Goal: Transaction & Acquisition: Purchase product/service

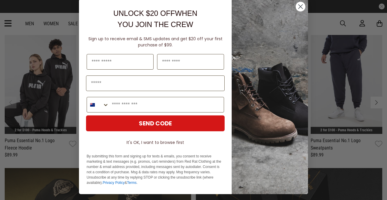
scroll to position [209, 0]
click at [301, 7] on icon "Close dialog" at bounding box center [301, 7] width 4 height 4
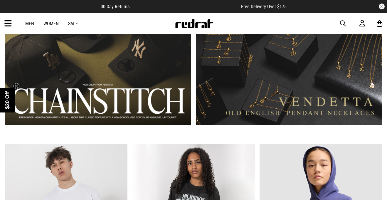
scroll to position [404, 0]
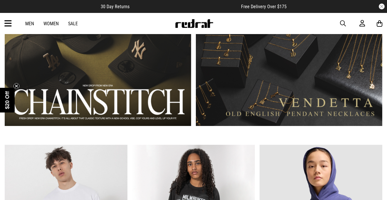
click at [234, 93] on link "2 / 2" at bounding box center [289, 49] width 186 height 154
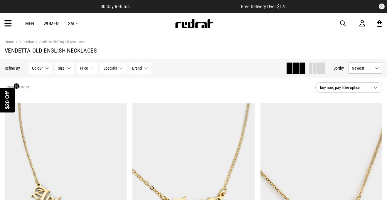
click at [50, 23] on link "Women" at bounding box center [50, 24] width 15 height 6
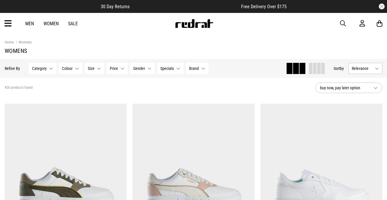
click at [343, 21] on span "button" at bounding box center [343, 23] width 6 height 7
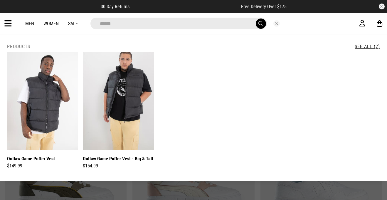
click at [118, 21] on input "******" at bounding box center [178, 24] width 176 height 12
type input "**********"
click at [264, 23] on button "submit" at bounding box center [261, 24] width 10 height 10
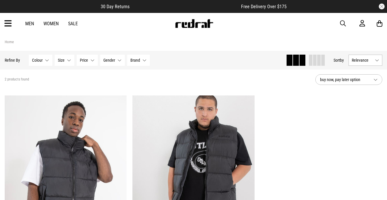
click at [343, 22] on span "button" at bounding box center [343, 23] width 6 height 7
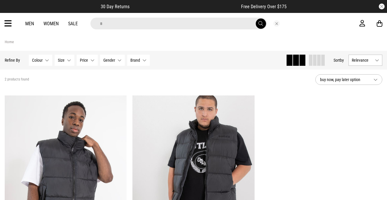
type input "******"
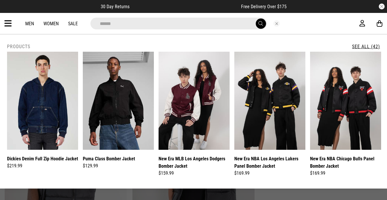
click at [258, 26] on button "submit" at bounding box center [261, 24] width 10 height 10
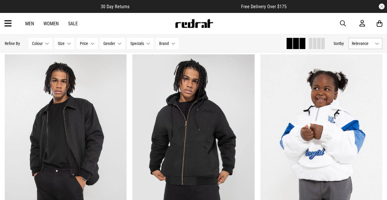
scroll to position [1545, 0]
click at [339, 23] on div "Men Women Sale Sign in New Back Footwear Back Mens Back Womens Back Youth & Kid…" at bounding box center [193, 23] width 387 height 21
click at [343, 24] on span "button" at bounding box center [343, 23] width 6 height 7
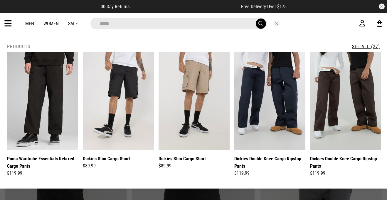
type input "*****"
click at [256, 19] on button "submit" at bounding box center [261, 24] width 10 height 10
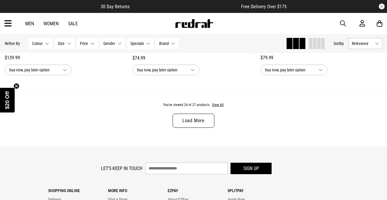
scroll to position [1728, 0]
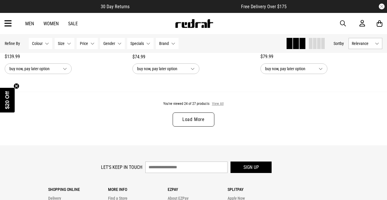
click at [221, 102] on button "View All" at bounding box center [218, 103] width 12 height 5
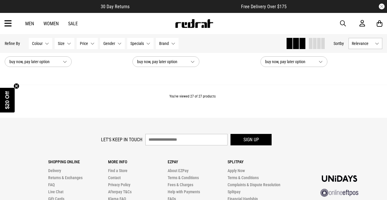
scroll to position [1955, 0]
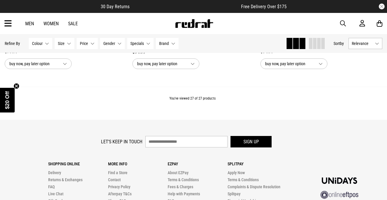
click at [114, 39] on button "Gender None selected" at bounding box center [112, 43] width 25 height 11
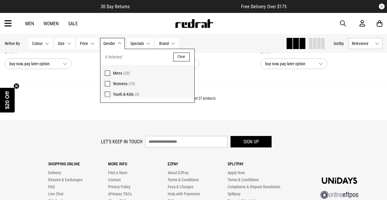
click at [120, 84] on span "Womens" at bounding box center [120, 83] width 14 height 5
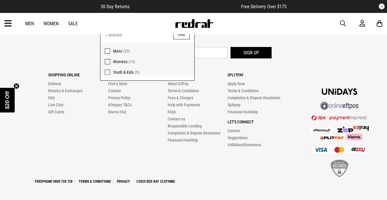
scroll to position [977, 0]
click at [198, 94] on li "Terms & Conditions" at bounding box center [198, 90] width 60 height 7
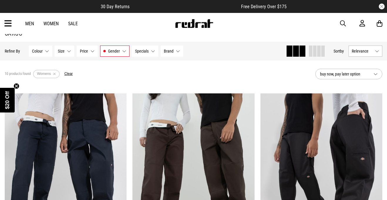
scroll to position [0, 0]
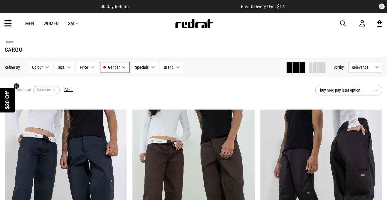
click at [70, 22] on link "Sale" at bounding box center [73, 24] width 10 height 6
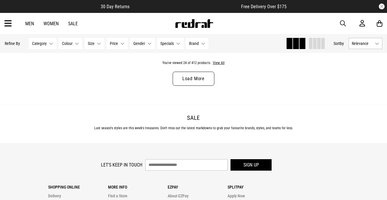
scroll to position [1777, 0]
click at [216, 65] on button "View All" at bounding box center [219, 63] width 12 height 5
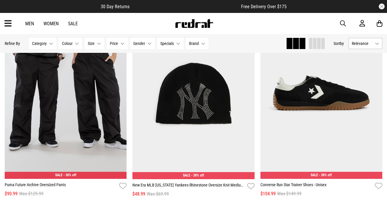
scroll to position [2462, 0]
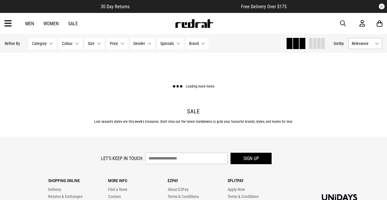
scroll to position [5210, 0]
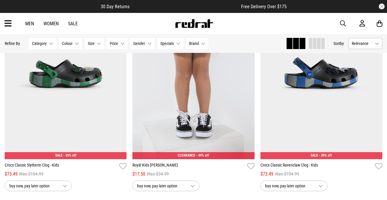
scroll to position [11946, 0]
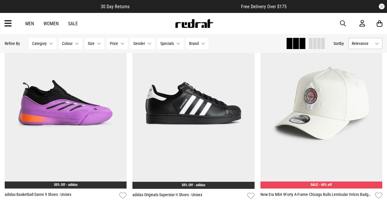
scroll to position [12543, 0]
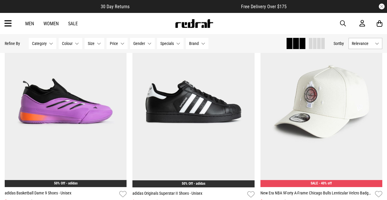
click at [341, 22] on span "button" at bounding box center [343, 23] width 6 height 7
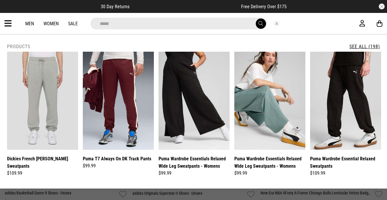
type input "*****"
click at [256, 19] on button "submit" at bounding box center [261, 24] width 10 height 10
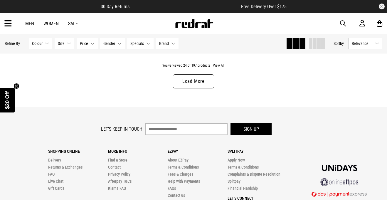
scroll to position [1766, 0]
click at [218, 67] on button "View All" at bounding box center [219, 65] width 12 height 5
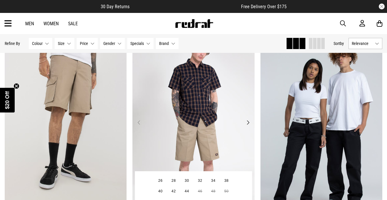
scroll to position [2423, 0]
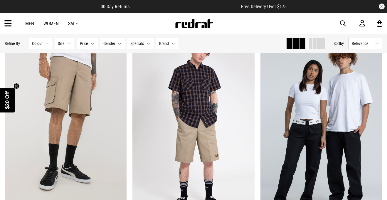
click at [342, 21] on span "button" at bounding box center [343, 23] width 6 height 7
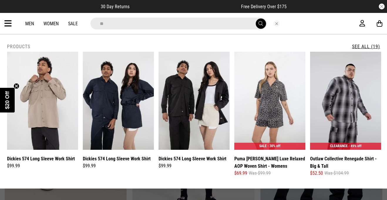
type input "*"
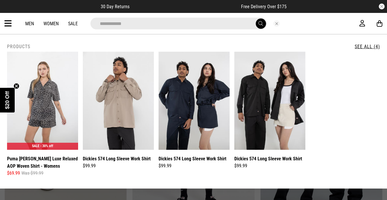
type input "**********"
click at [256, 19] on button "submit" at bounding box center [261, 24] width 10 height 10
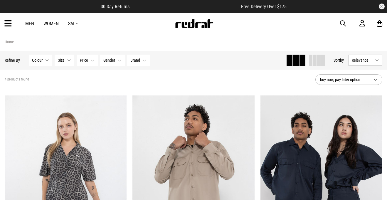
click at [338, 23] on div "Men Women Sale Sign in New Back Footwear Back Mens Back Womens Back Youth & Kid…" at bounding box center [193, 23] width 387 height 21
click at [341, 22] on span "button" at bounding box center [343, 23] width 6 height 7
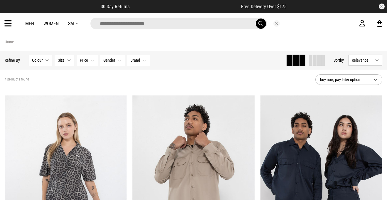
click at [223, 22] on input "search" at bounding box center [178, 24] width 176 height 12
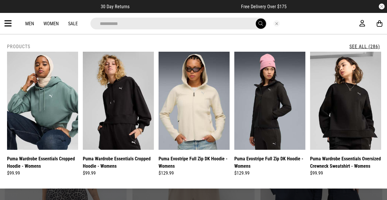
type input "**********"
click at [256, 19] on button "submit" at bounding box center [261, 24] width 10 height 10
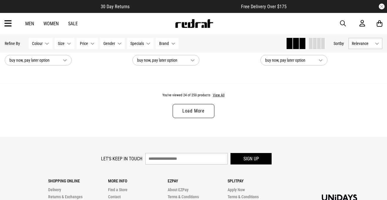
scroll to position [1737, 0]
click at [217, 96] on button "View All" at bounding box center [219, 95] width 12 height 5
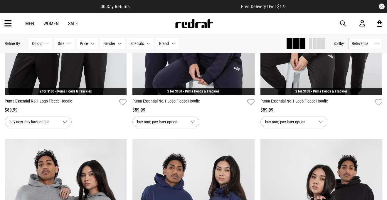
scroll to position [3043, 0]
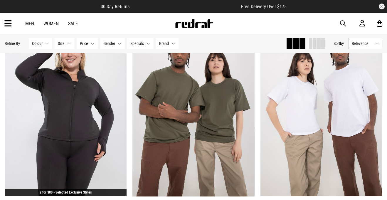
scroll to position [4803, 0]
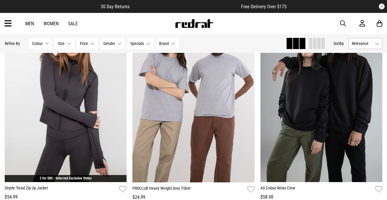
scroll to position [5635, 0]
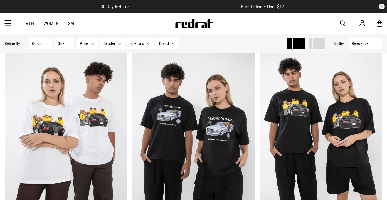
scroll to position [7138, 0]
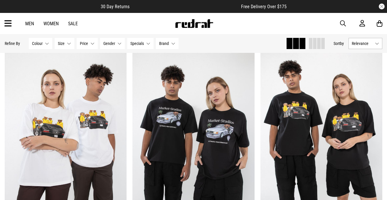
click at [341, 19] on div "Men Women Sale Sign in New Back Footwear Back Mens Back Womens Back Youth & Kid…" at bounding box center [193, 23] width 387 height 21
click at [342, 24] on span "button" at bounding box center [343, 23] width 6 height 7
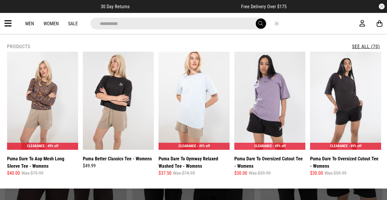
type input "**********"
click at [256, 19] on button "submit" at bounding box center [261, 24] width 10 height 10
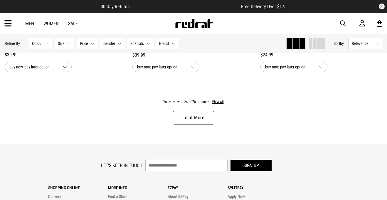
scroll to position [1731, 0]
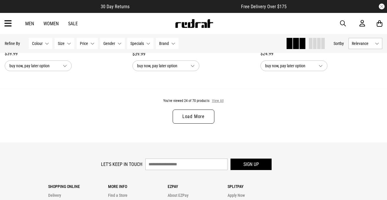
click at [221, 102] on button "View All" at bounding box center [218, 100] width 12 height 5
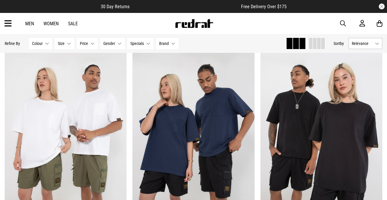
scroll to position [3062, 0]
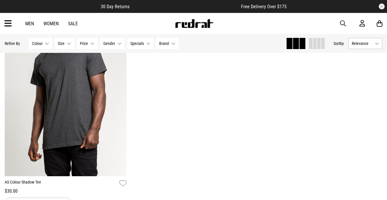
scroll to position [5038, 0]
click at [343, 23] on span "button" at bounding box center [343, 23] width 6 height 7
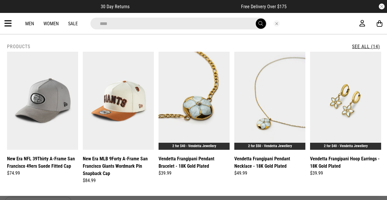
type input "****"
click at [256, 19] on button "submit" at bounding box center [261, 24] width 10 height 10
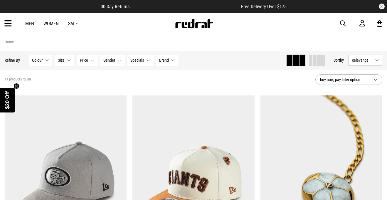
click at [342, 22] on span "button" at bounding box center [343, 23] width 6 height 7
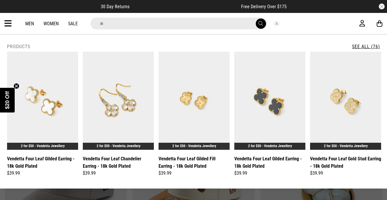
type input "********"
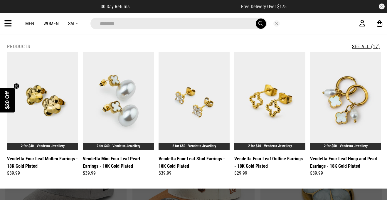
drag, startPoint x: 249, startPoint y: 26, endPoint x: 258, endPoint y: 24, distance: 9.8
click at [258, 24] on div "********" at bounding box center [178, 24] width 176 height 12
click at [259, 25] on span "submit" at bounding box center [260, 24] width 5 height 6
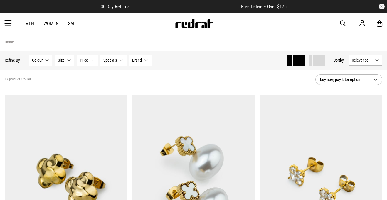
click at [120, 28] on div "Men Women Sale Sign in New Back Footwear Back Mens Back Womens Back Youth & Kid…" at bounding box center [193, 23] width 387 height 21
click at [342, 20] on span "button" at bounding box center [343, 23] width 6 height 7
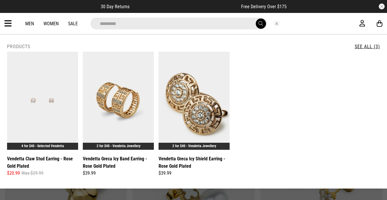
type input "*********"
click at [292, 31] on div "**********" at bounding box center [193, 23] width 387 height 21
click at [277, 22] on button "Close search" at bounding box center [276, 23] width 6 height 6
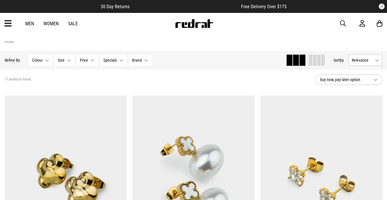
click at [11, 41] on link "Home" at bounding box center [9, 42] width 9 height 4
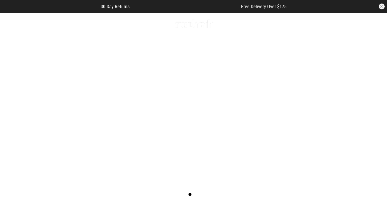
click at [6, 25] on icon at bounding box center [7, 24] width 7 height 10
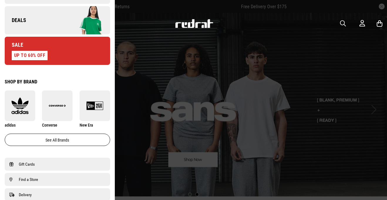
scroll to position [275, 0]
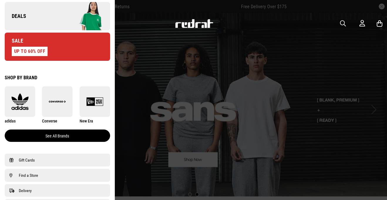
click at [54, 137] on link "See all brands" at bounding box center [57, 136] width 105 height 12
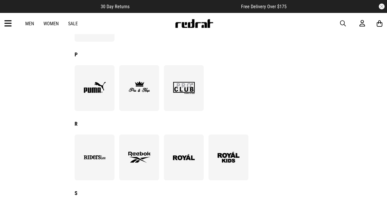
scroll to position [645, 0]
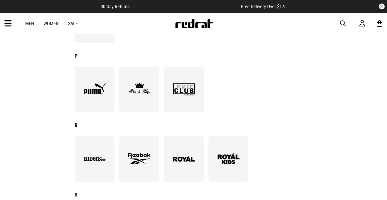
click at [100, 93] on img at bounding box center [95, 89] width 32 height 22
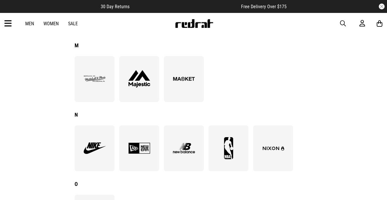
click at [96, 134] on div at bounding box center [95, 148] width 40 height 46
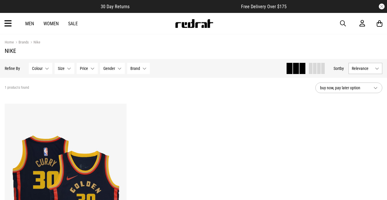
click at [48, 23] on link "Women" at bounding box center [50, 24] width 15 height 6
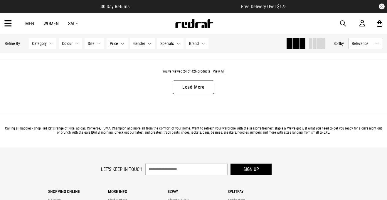
scroll to position [1768, 0]
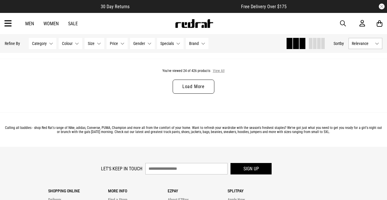
click at [217, 70] on button "View All" at bounding box center [219, 70] width 12 height 5
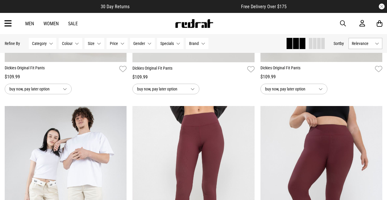
scroll to position [4722, 0]
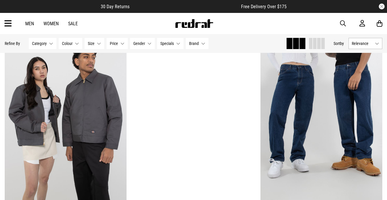
scroll to position [6516, 0]
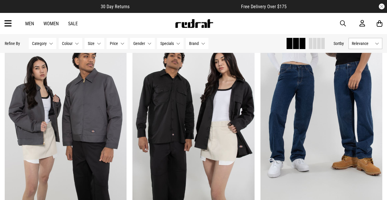
click at [340, 22] on span "button" at bounding box center [343, 23] width 6 height 7
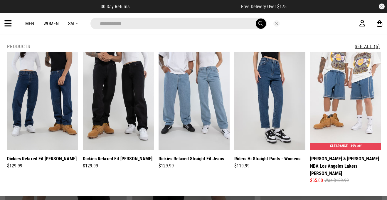
type input "**********"
click at [256, 19] on button "submit" at bounding box center [261, 24] width 10 height 10
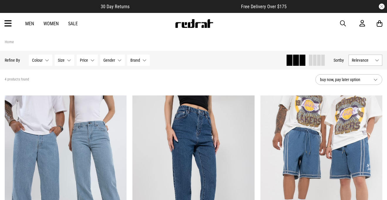
click at [343, 22] on span "button" at bounding box center [343, 23] width 6 height 7
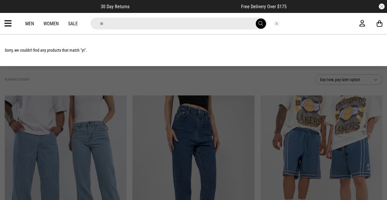
type input "*"
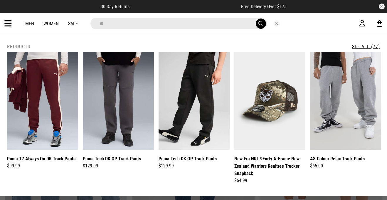
type input "**"
click at [256, 19] on button "submit" at bounding box center [261, 24] width 10 height 10
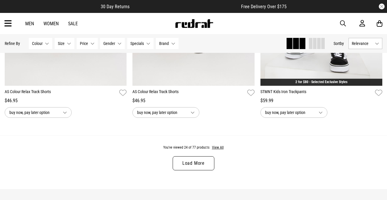
scroll to position [1686, 0]
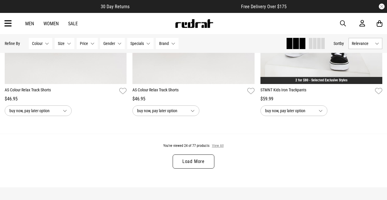
click at [216, 147] on button "View All" at bounding box center [218, 145] width 12 height 5
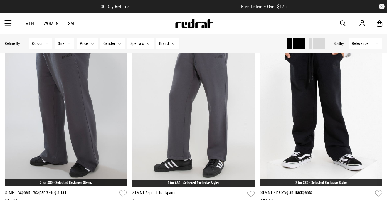
scroll to position [2235, 0]
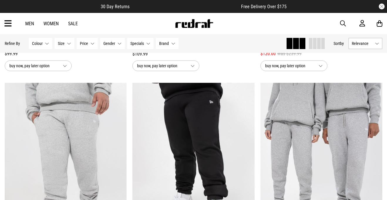
scroll to position [4316, 0]
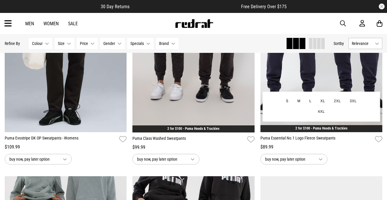
scroll to position [4856, 0]
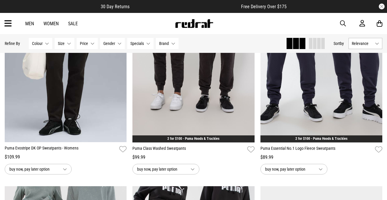
click at [344, 21] on span "button" at bounding box center [343, 23] width 6 height 7
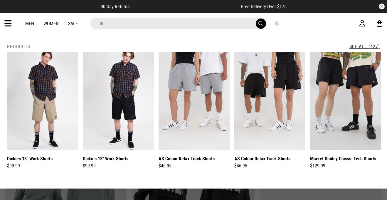
type input "*"
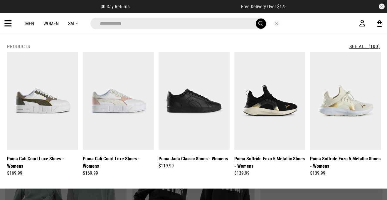
type input "**********"
click at [256, 19] on button "submit" at bounding box center [261, 24] width 10 height 10
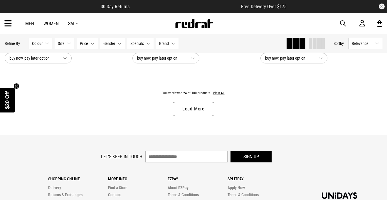
scroll to position [1741, 0]
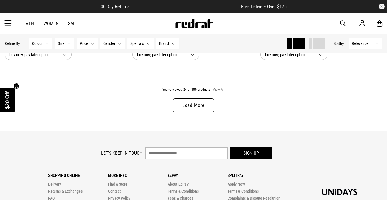
click at [219, 90] on button "View All" at bounding box center [219, 89] width 12 height 5
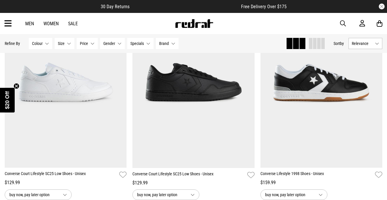
scroll to position [2254, 0]
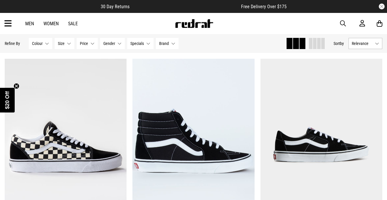
scroll to position [6880, 0]
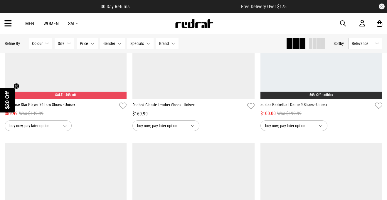
scroll to position [4241, 0]
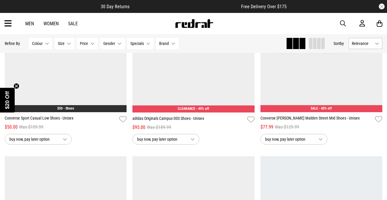
click at [344, 20] on span "button" at bounding box center [343, 23] width 6 height 7
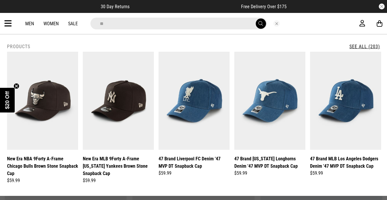
type input "********"
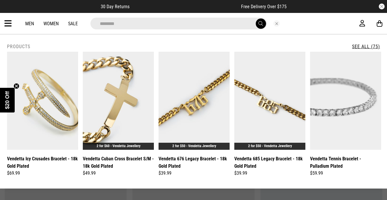
click at [258, 27] on button "submit" at bounding box center [261, 24] width 10 height 10
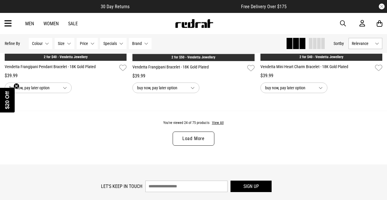
scroll to position [1709, 0]
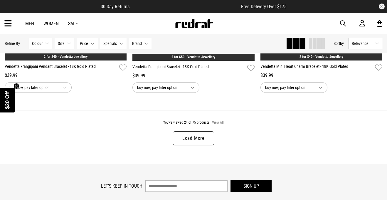
click at [213, 121] on button "View All" at bounding box center [218, 122] width 12 height 5
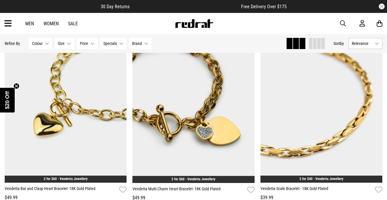
scroll to position [2025, 0]
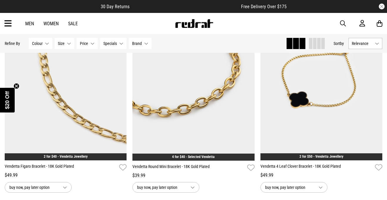
scroll to position [4196, 0]
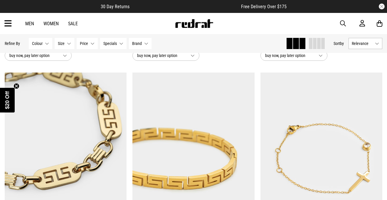
scroll to position [3466, 0]
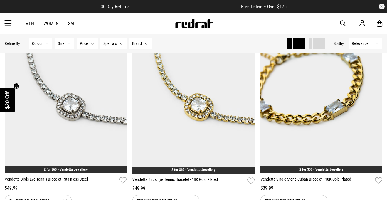
click at [213, 119] on img at bounding box center [193, 87] width 122 height 171
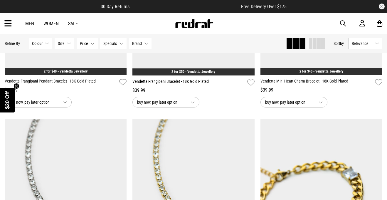
scroll to position [1660, 0]
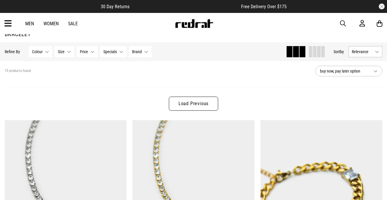
scroll to position [4, 0]
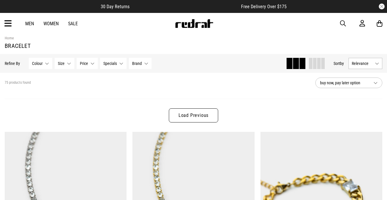
click at [196, 115] on link "Load Previous" at bounding box center [193, 115] width 49 height 14
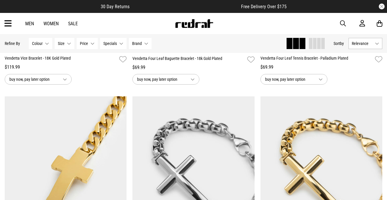
scroll to position [846, 0]
